Goal: Information Seeking & Learning: Learn about a topic

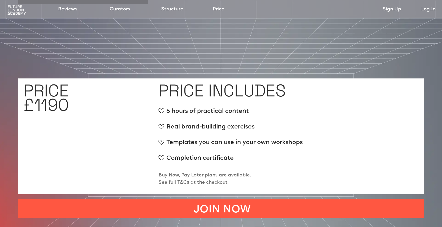
scroll to position [1849, 0]
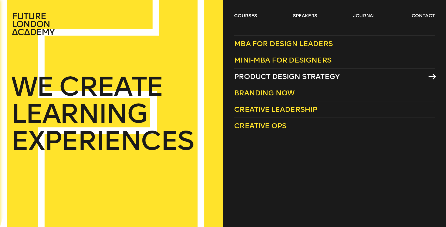
click at [248, 76] on span "Product Design Strategy" at bounding box center [286, 76] width 105 height 9
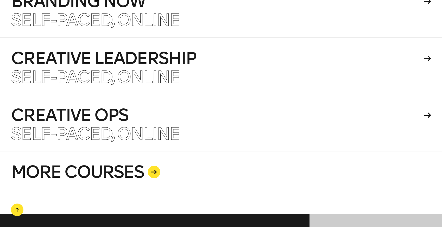
scroll to position [1270, 0]
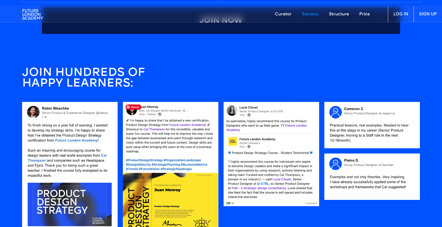
scroll to position [457, 0]
